Goal: Entertainment & Leisure: Consume media (video, audio)

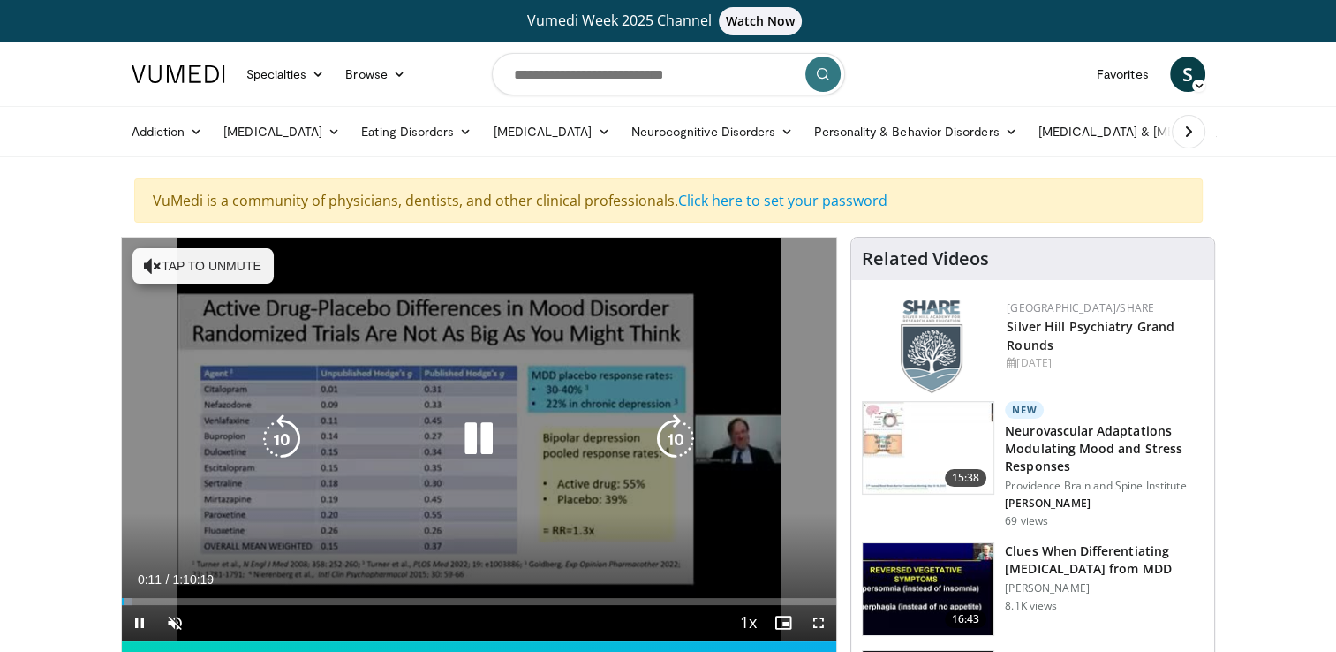
click at [148, 257] on icon "Video Player" at bounding box center [153, 266] width 18 height 18
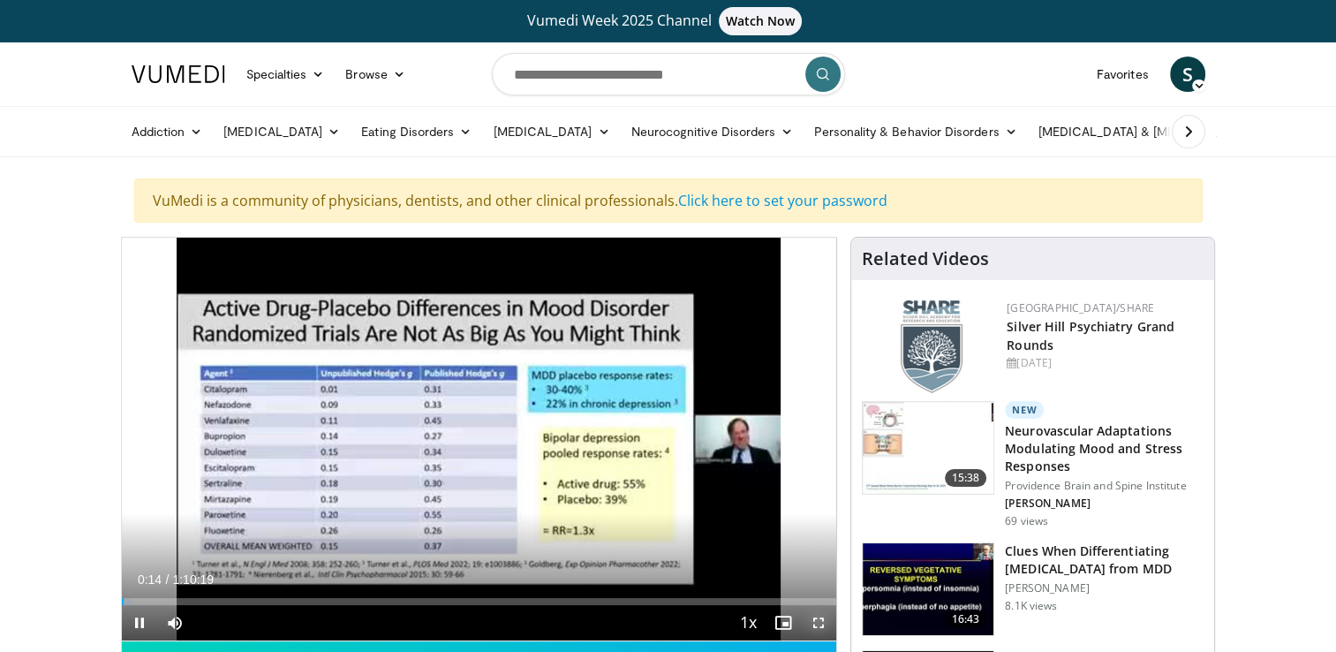
click at [816, 617] on span "Video Player" at bounding box center [818, 622] width 35 height 35
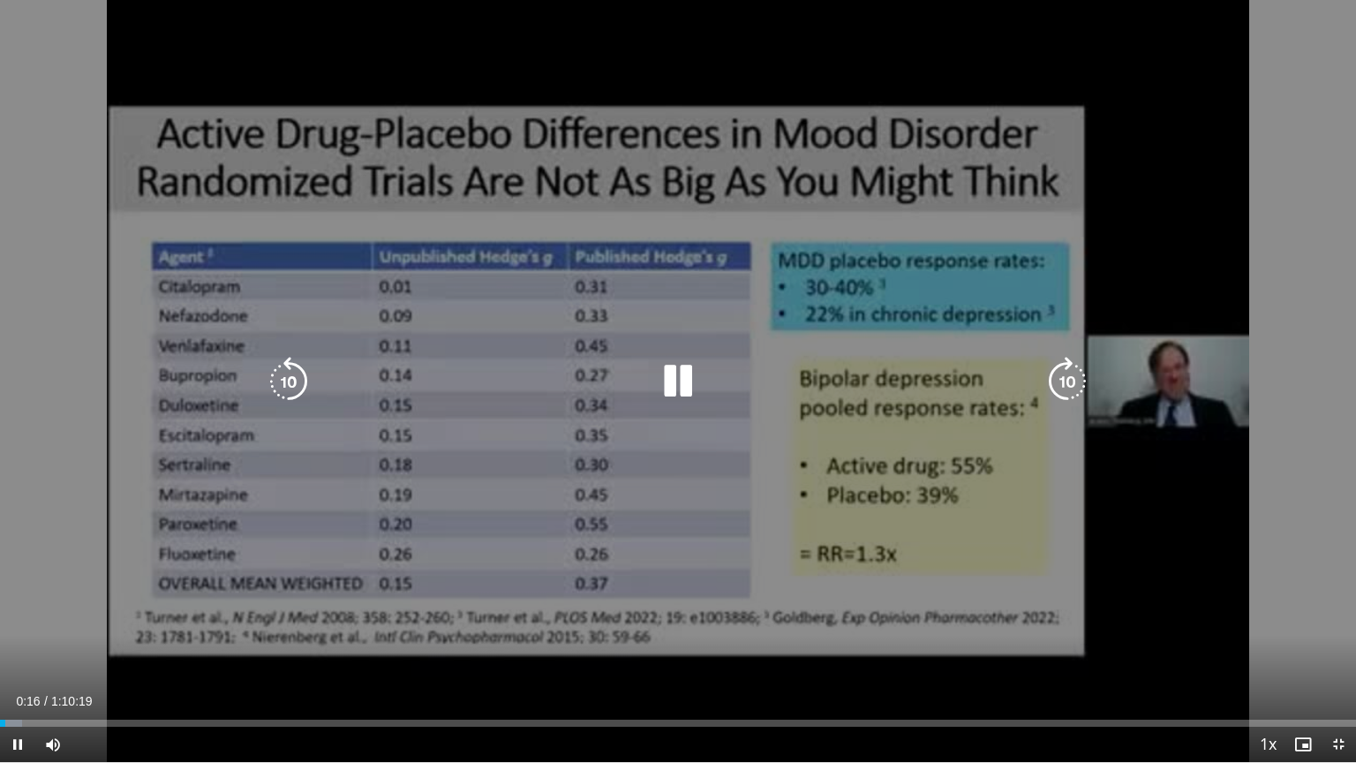
click at [681, 379] on icon "Video Player" at bounding box center [677, 381] width 49 height 49
click at [675, 378] on icon "Video Player" at bounding box center [677, 381] width 49 height 49
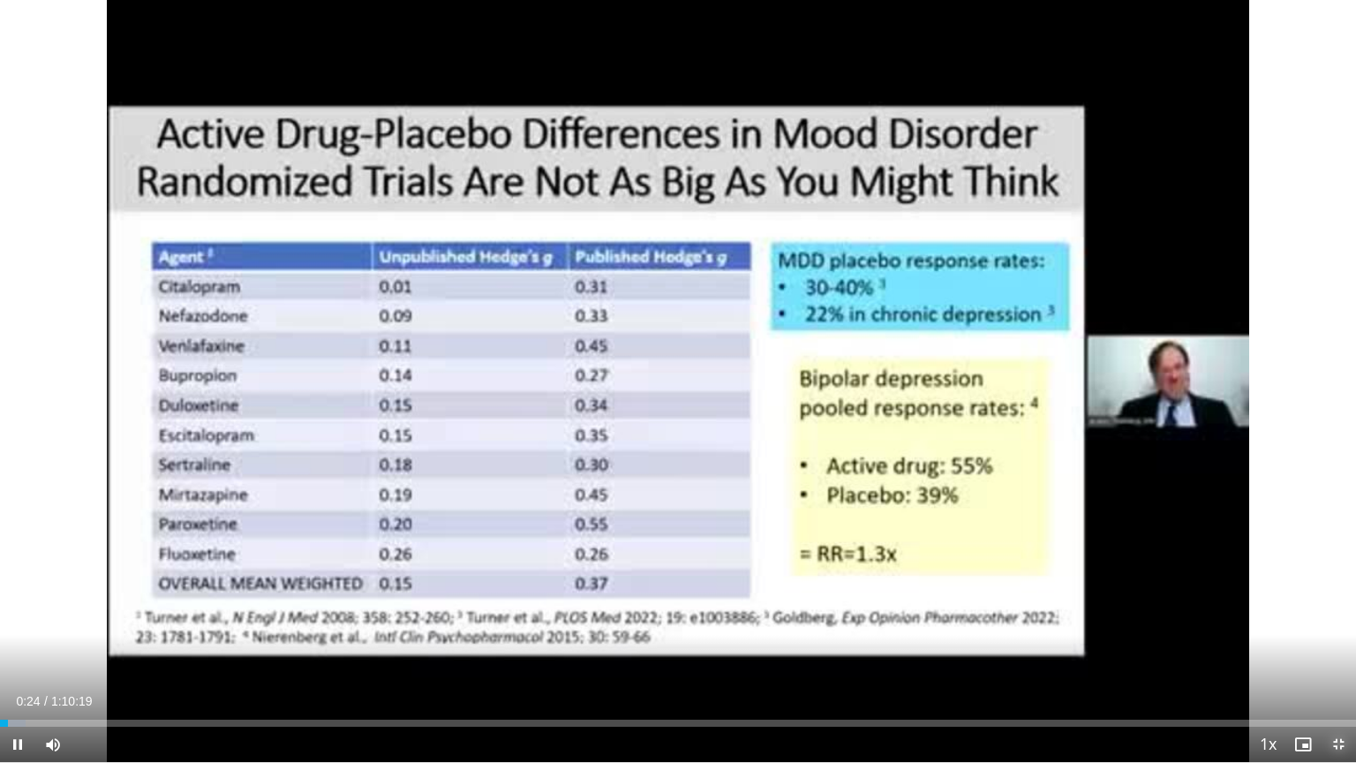
click at [1335, 651] on span "Video Player" at bounding box center [1338, 744] width 35 height 35
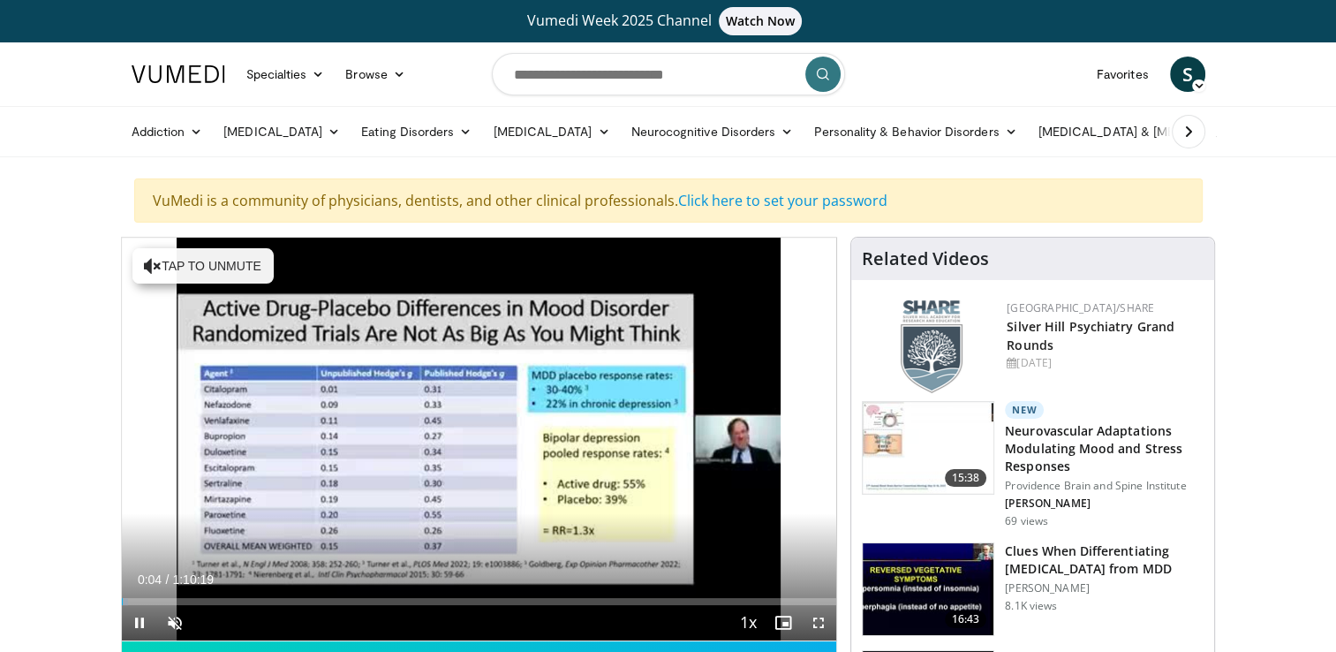
drag, startPoint x: 120, startPoint y: 600, endPoint x: 403, endPoint y: 607, distance: 282.6
click at [403, 607] on div "**********" at bounding box center [479, 537] width 717 height 601
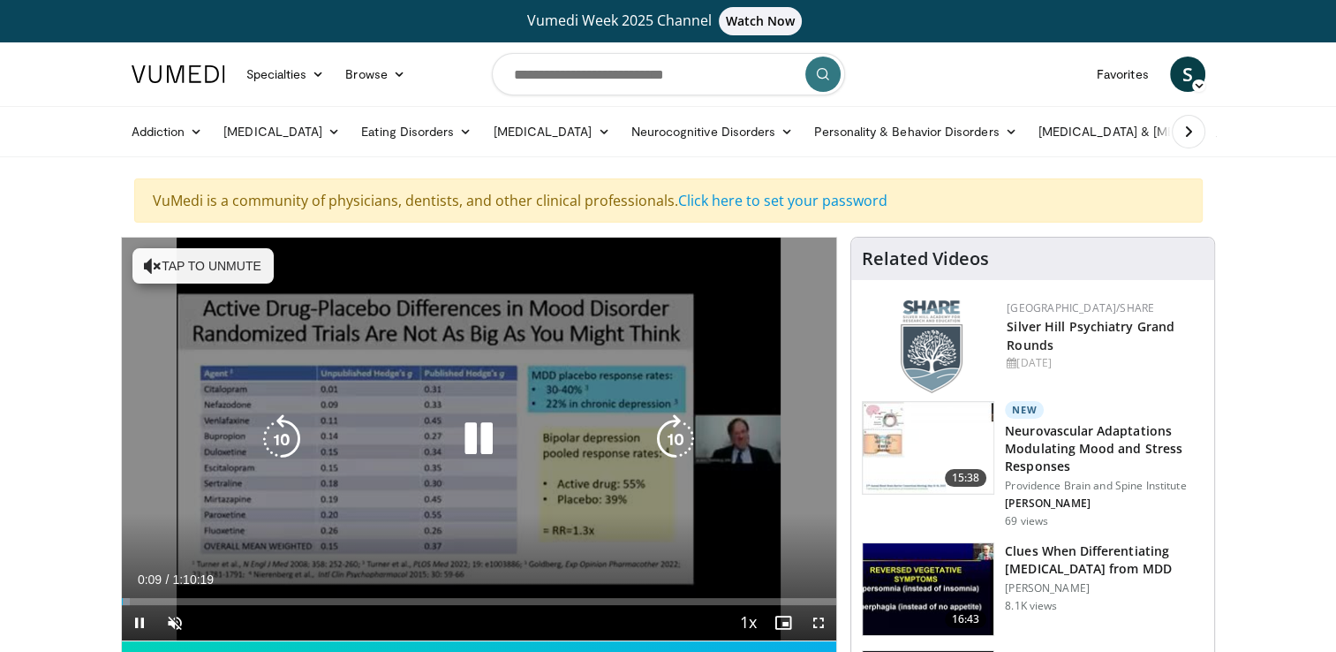
click at [676, 434] on icon "Video Player" at bounding box center [675, 438] width 49 height 49
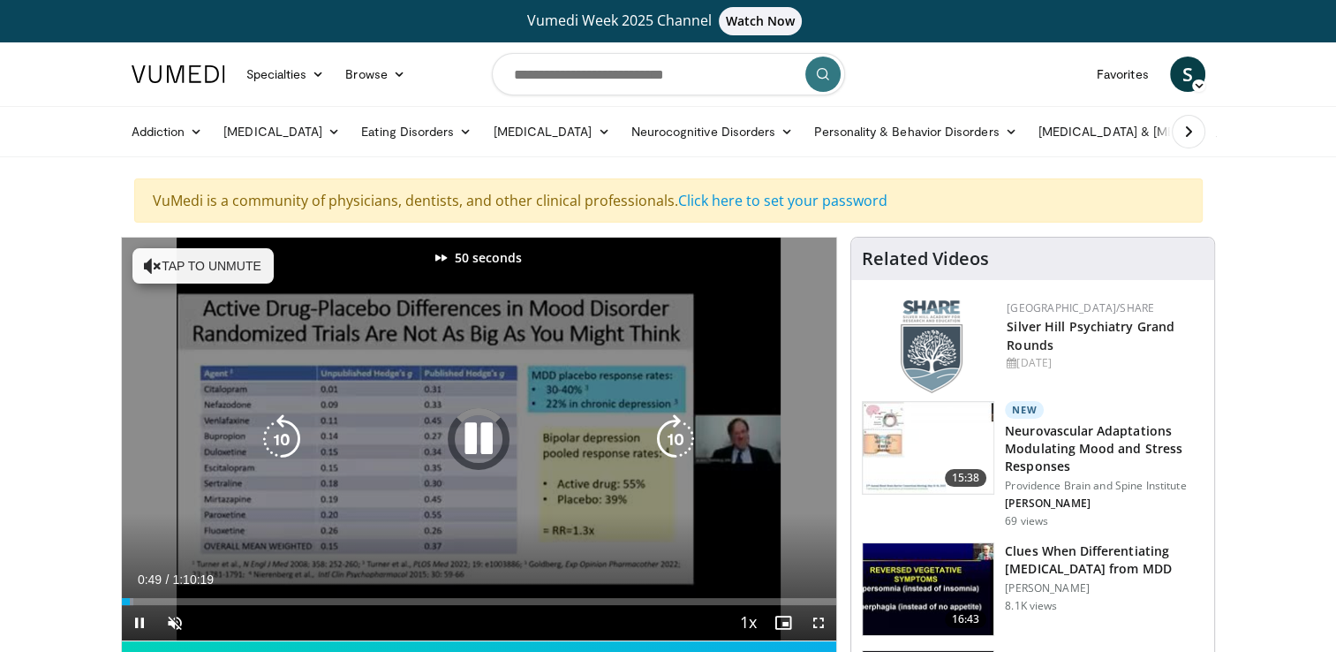
click at [676, 434] on icon "Video Player" at bounding box center [675, 438] width 49 height 49
click at [677, 433] on icon "Video Player" at bounding box center [675, 438] width 49 height 49
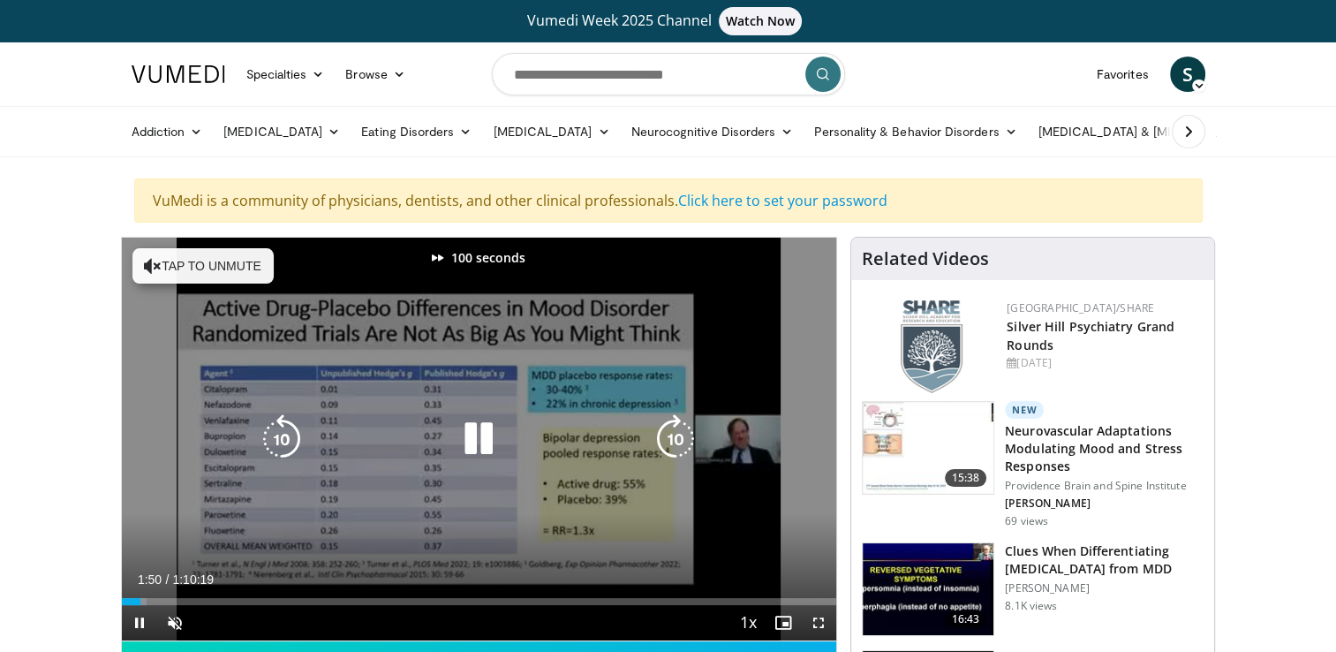
click at [677, 433] on icon "Video Player" at bounding box center [675, 438] width 49 height 49
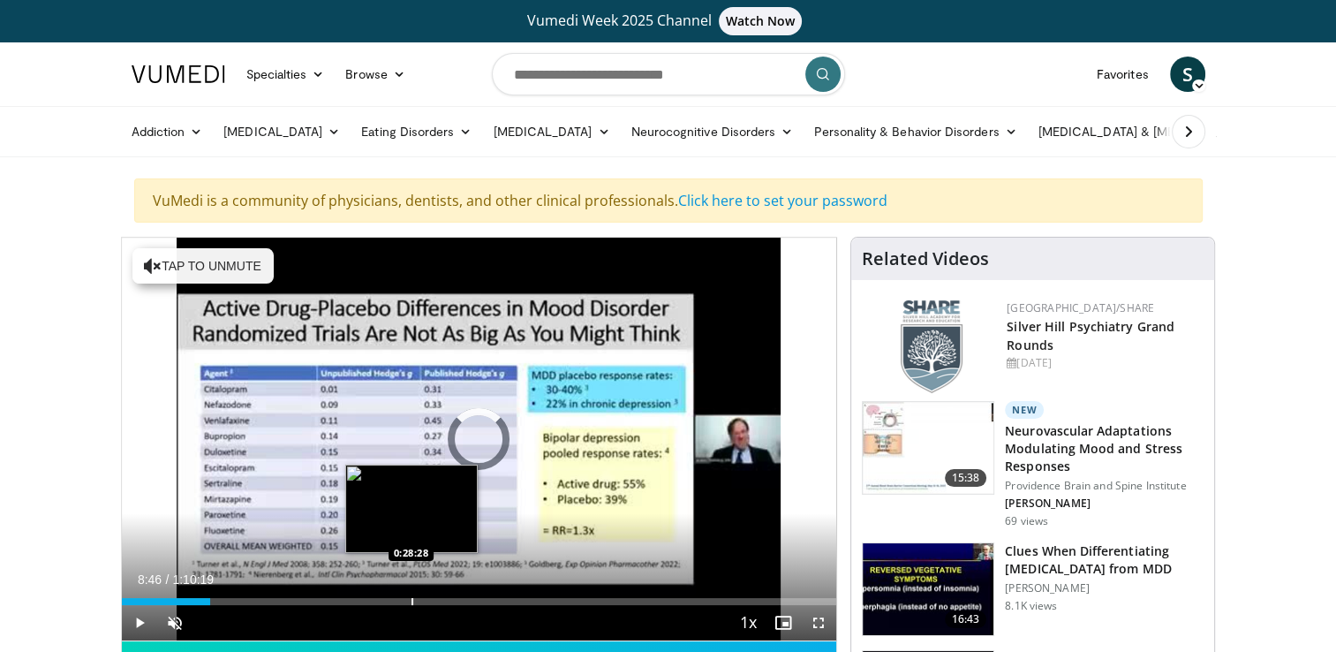
drag, startPoint x: 146, startPoint y: 598, endPoint x: 420, endPoint y: 599, distance: 274.6
click at [420, 599] on div "Loaded : 0.00% 0:28:23 0:28:28" at bounding box center [479, 601] width 715 height 7
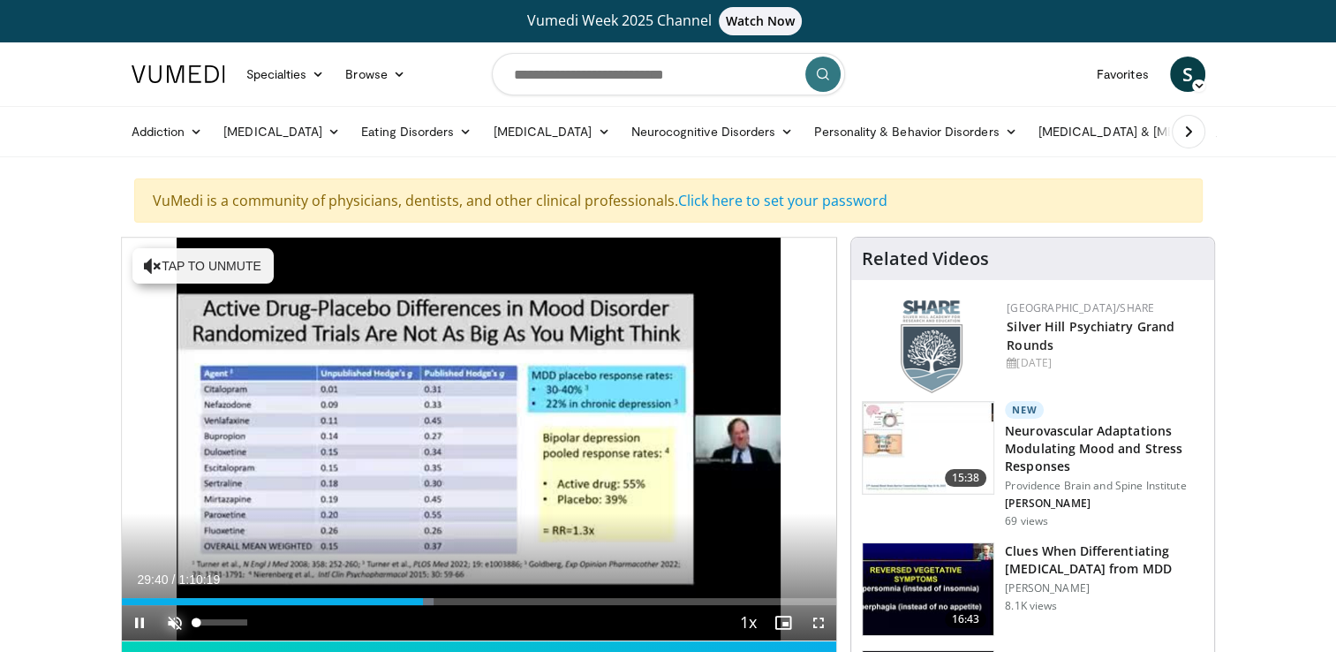
click at [166, 617] on span "Video Player" at bounding box center [174, 622] width 35 height 35
click at [138, 619] on span "Video Player" at bounding box center [139, 622] width 35 height 35
